Goal: Task Accomplishment & Management: Use online tool/utility

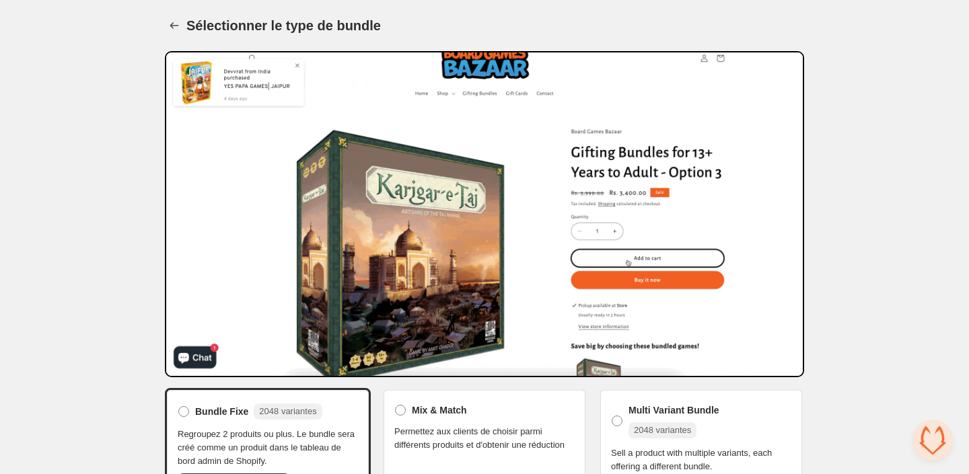
scroll to position [146, 0]
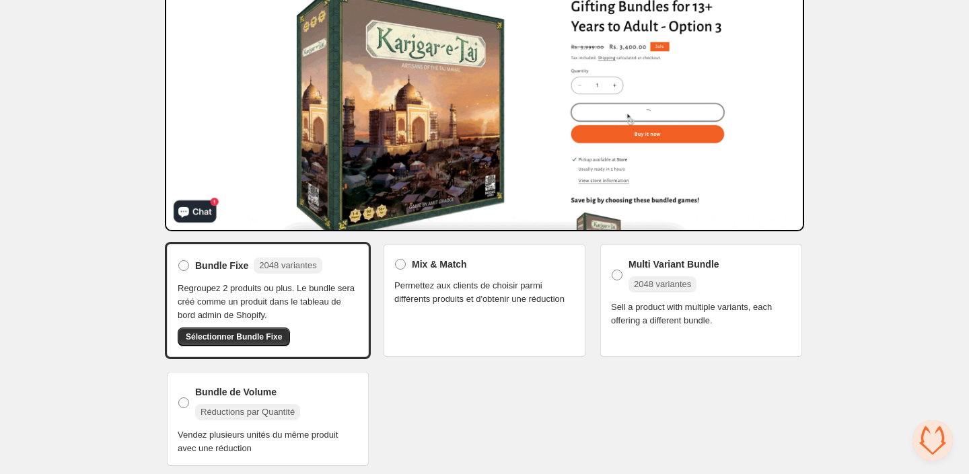
click at [454, 306] on span "Permettez aux clients de choisir parmi différents produits et d'obtenir une réd…" at bounding box center [484, 292] width 180 height 27
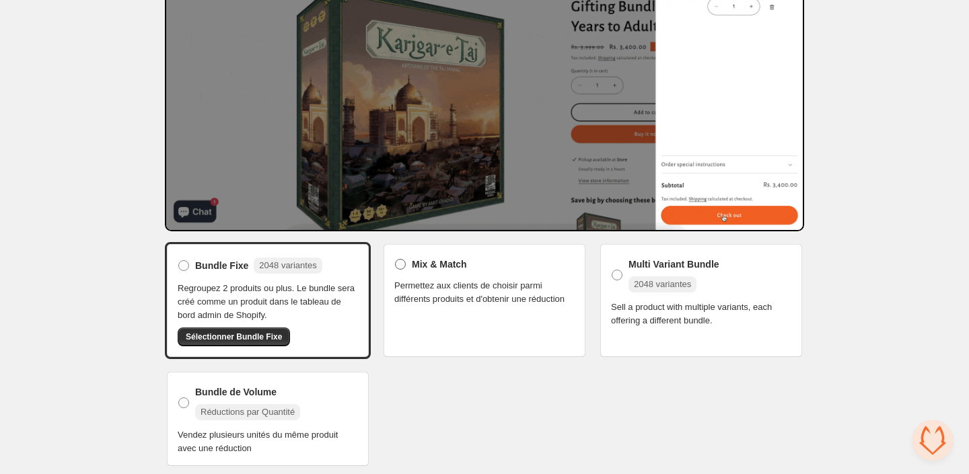
click at [403, 268] on span at bounding box center [400, 264] width 12 height 12
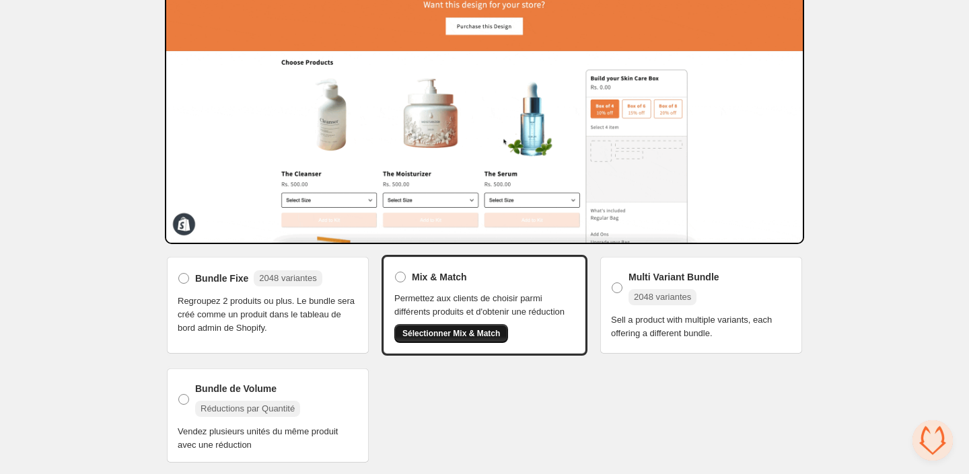
scroll to position [143, 0]
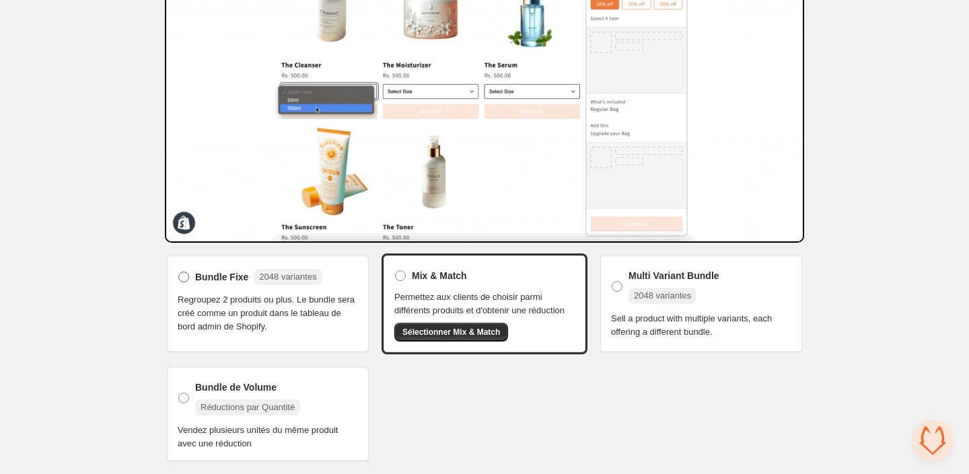
click at [277, 272] on span "2048 variantes" at bounding box center [287, 277] width 57 height 10
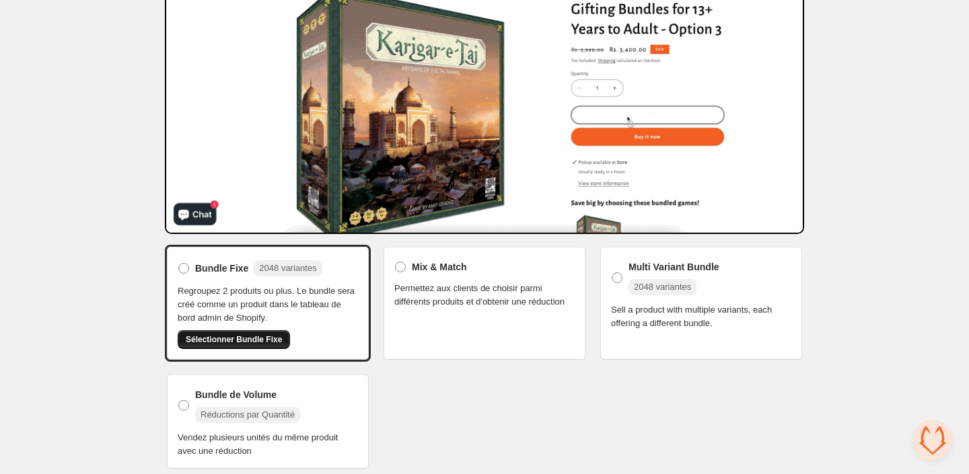
click at [222, 336] on span "Sélectionner Bundle Fixe" at bounding box center [234, 339] width 96 height 11
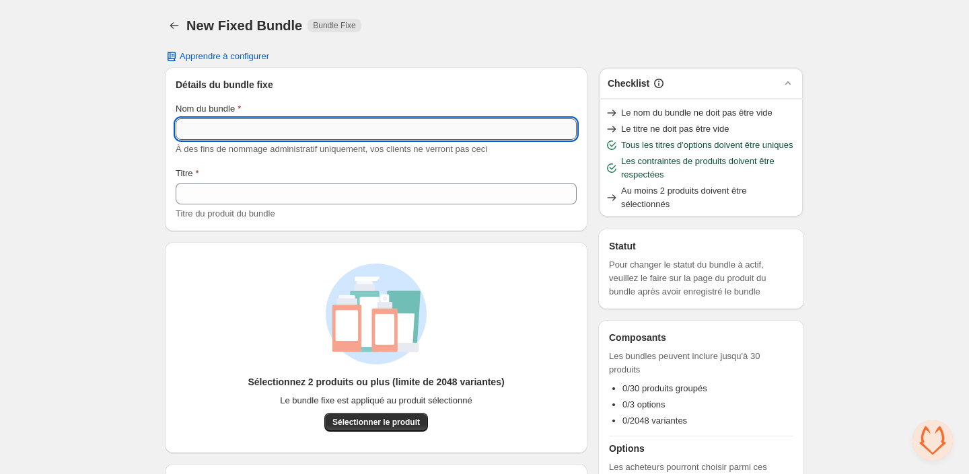
click at [303, 122] on input "Nom du bundle" at bounding box center [376, 129] width 401 height 22
paste input "**********"
type input "**********"
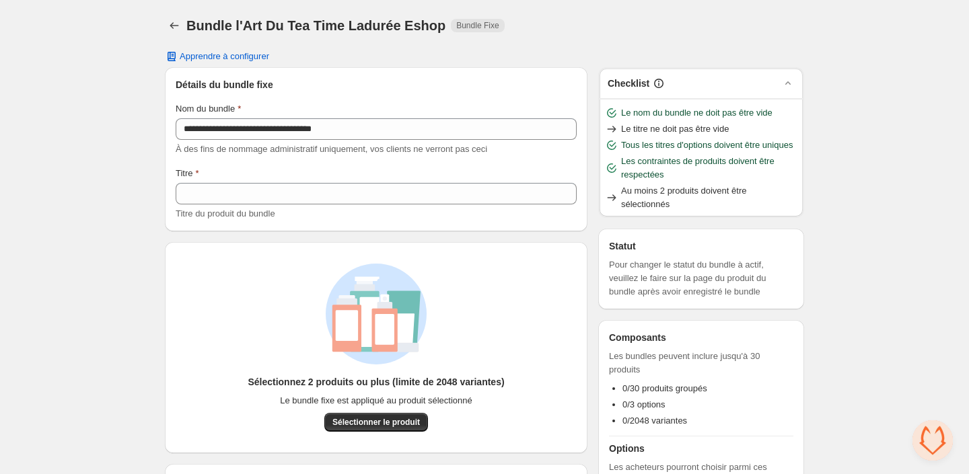
click at [327, 213] on div "Titre du produit du bundle" at bounding box center [376, 213] width 401 height 13
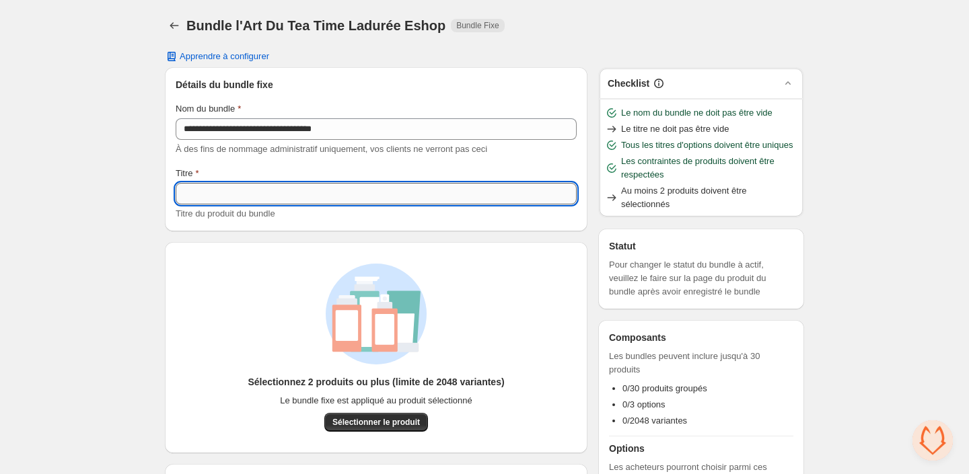
click at [325, 201] on input "Titre" at bounding box center [376, 194] width 401 height 22
paste input "**********"
type input "**********"
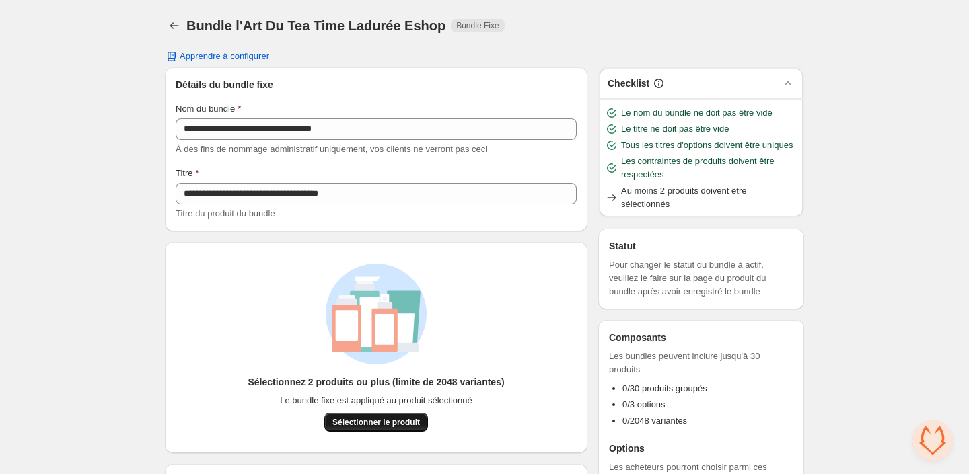
click at [364, 423] on span "Sélectionner le produit" at bounding box center [375, 422] width 87 height 11
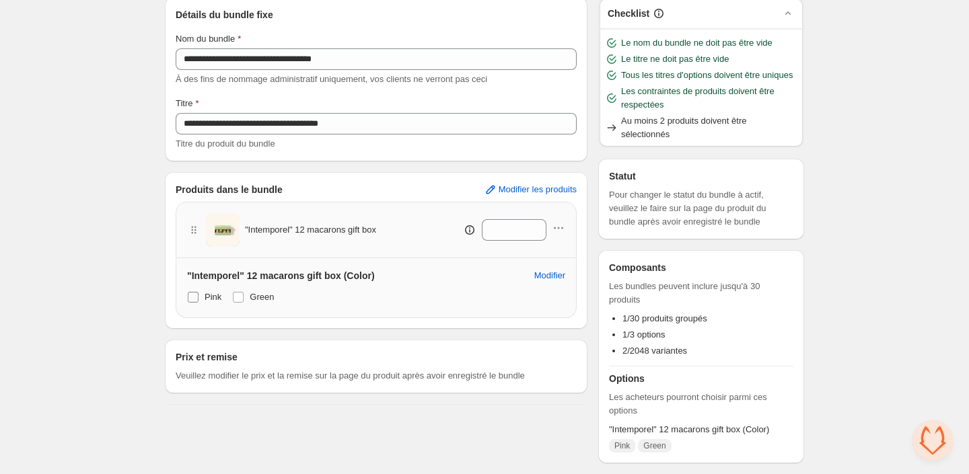
click at [206, 288] on label "Pink" at bounding box center [204, 297] width 34 height 19
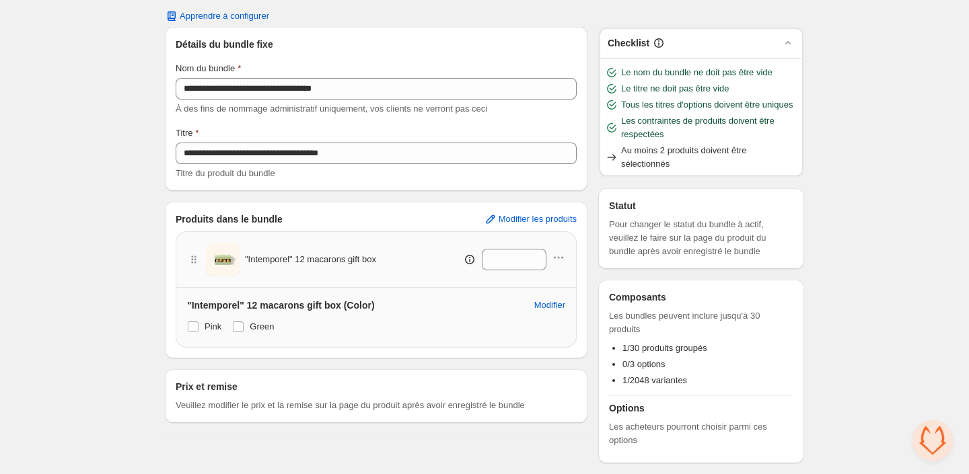
scroll to position [54, 0]
click at [558, 214] on span "Modifier les produits" at bounding box center [538, 219] width 78 height 11
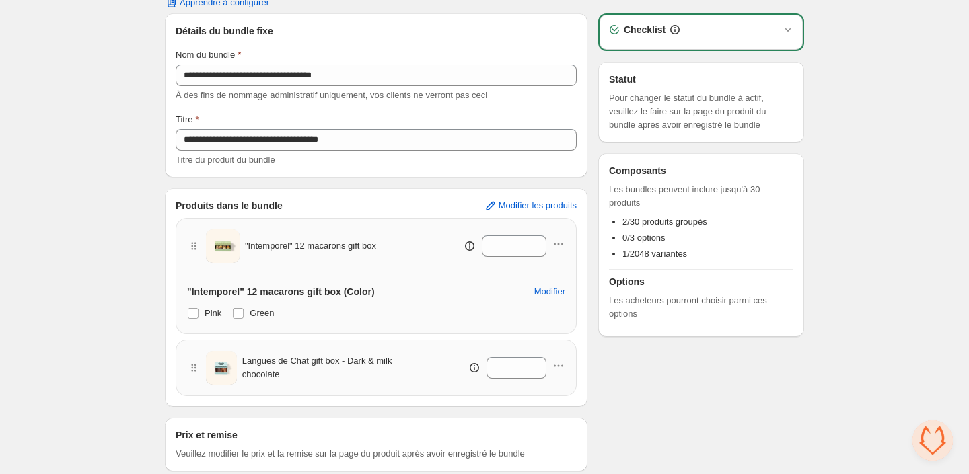
scroll to position [73, 0]
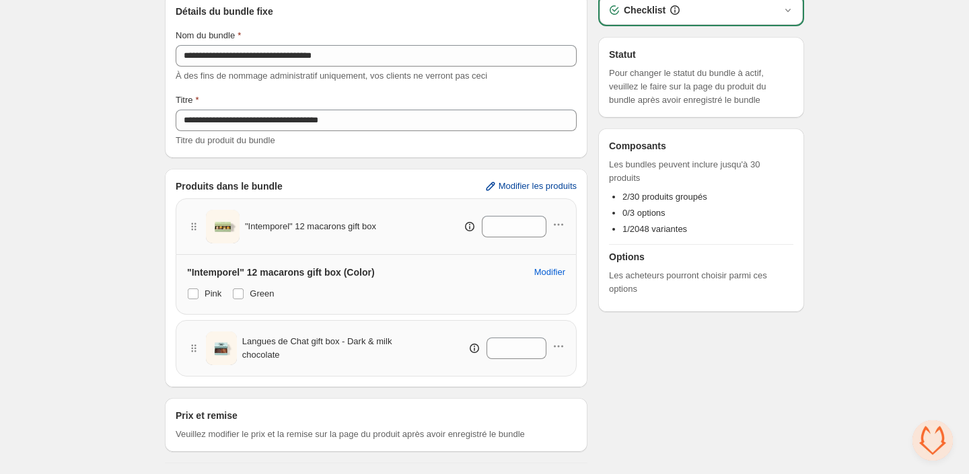
click at [513, 191] on span "Modifier les produits" at bounding box center [538, 186] width 78 height 11
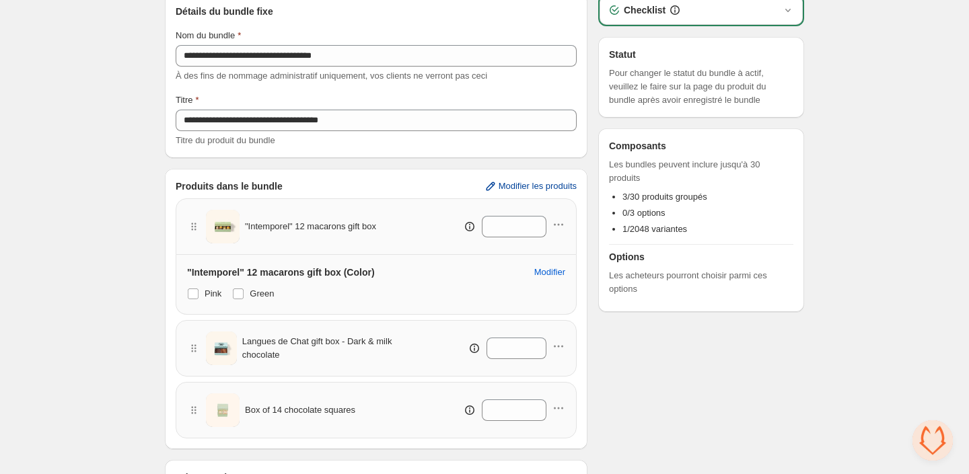
click at [509, 188] on span "Modifier les produits" at bounding box center [538, 186] width 78 height 11
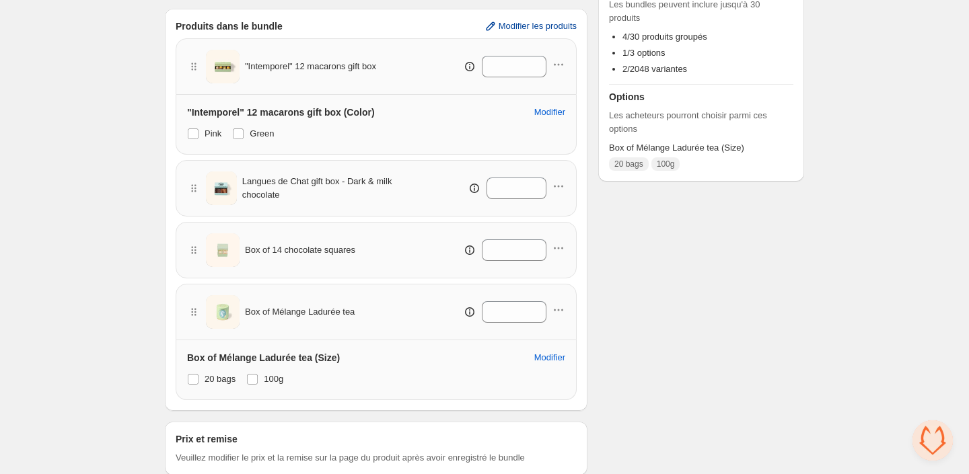
scroll to position [257, 0]
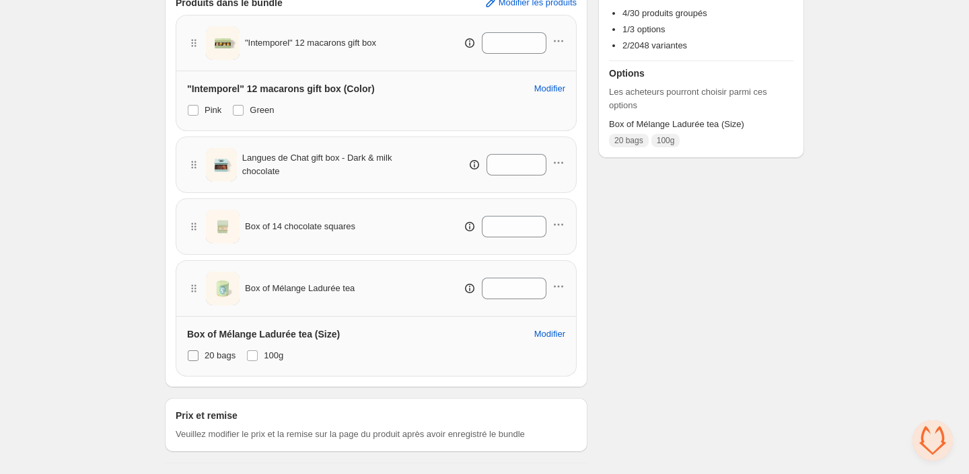
click at [211, 353] on span "20 bags" at bounding box center [220, 356] width 31 height 10
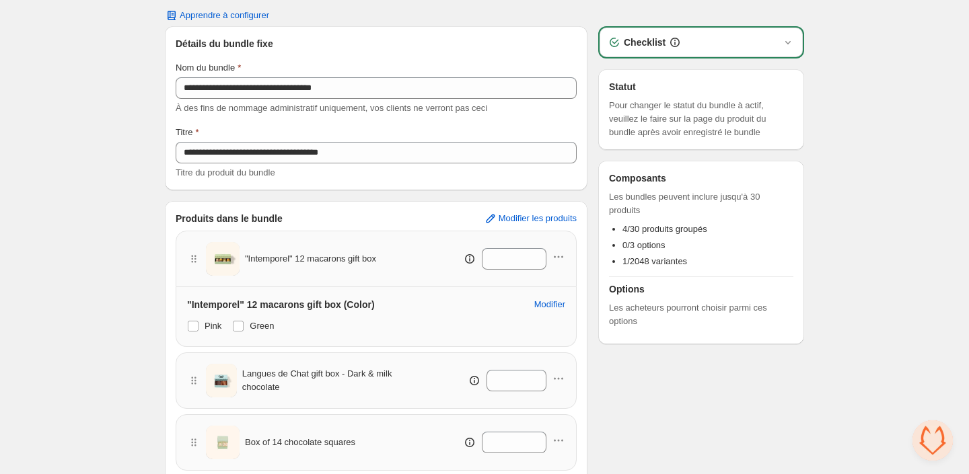
scroll to position [0, 0]
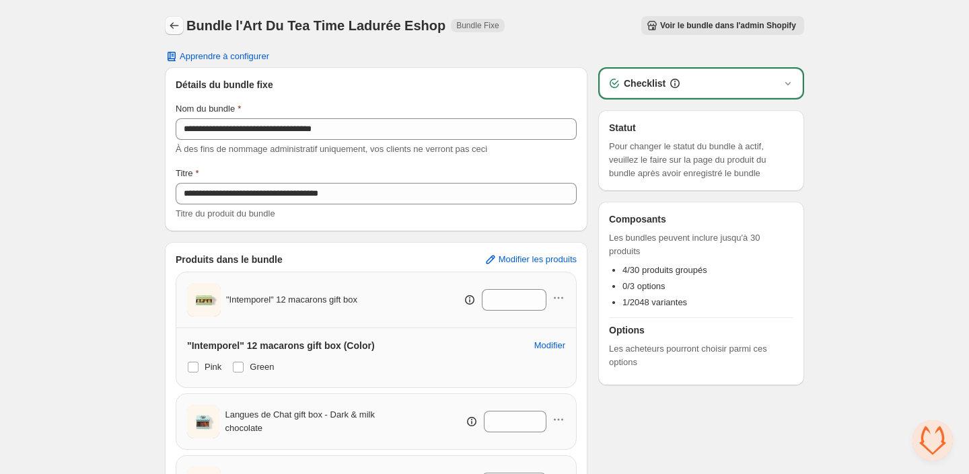
click at [178, 23] on icon "Back" at bounding box center [174, 25] width 13 height 13
